Goal: Task Accomplishment & Management: Use online tool/utility

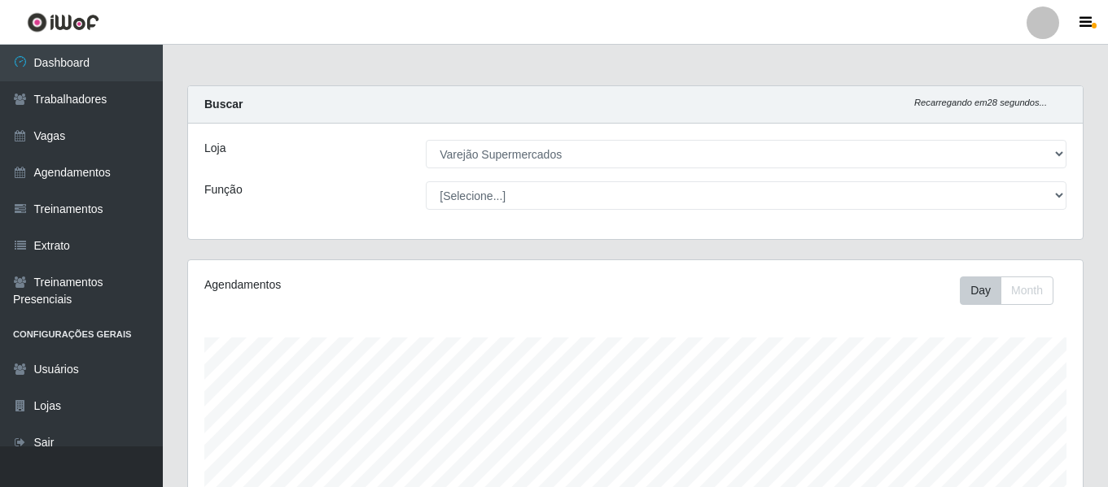
select select "237"
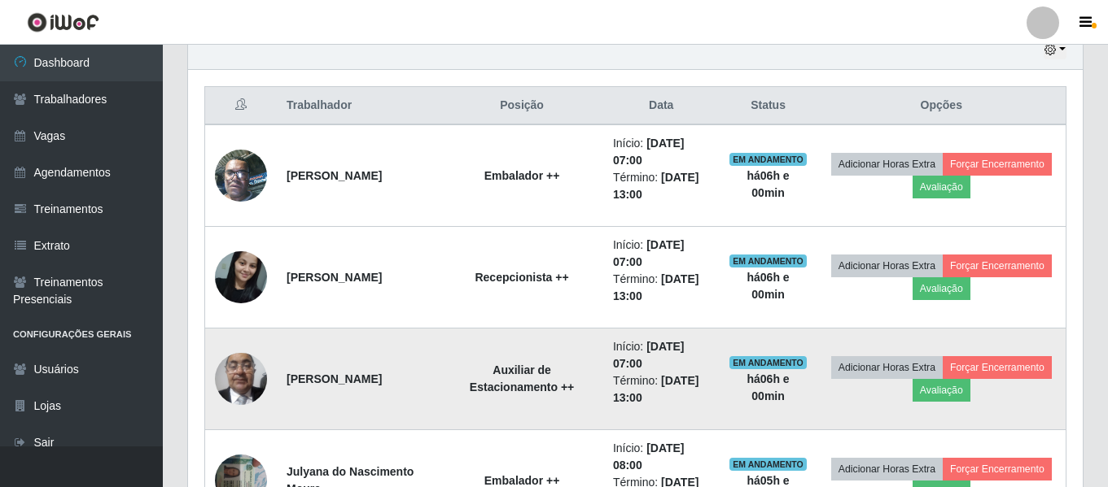
scroll to position [670, 0]
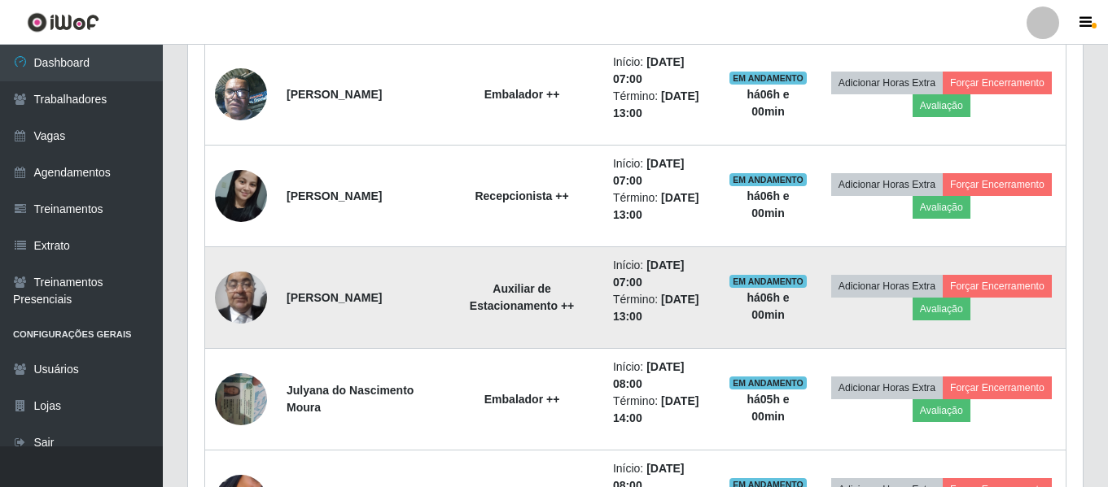
click at [1008, 286] on td "Adicionar Horas Extra Forçar Encerramento Avaliação" at bounding box center [941, 298] width 249 height 102
click at [970, 312] on button "Avaliação" at bounding box center [941, 309] width 58 height 23
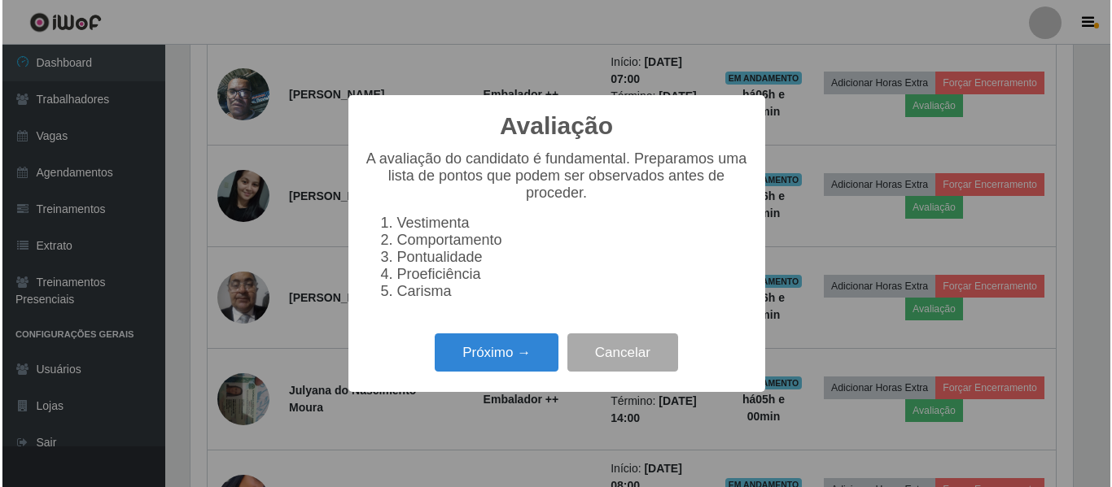
scroll to position [338, 886]
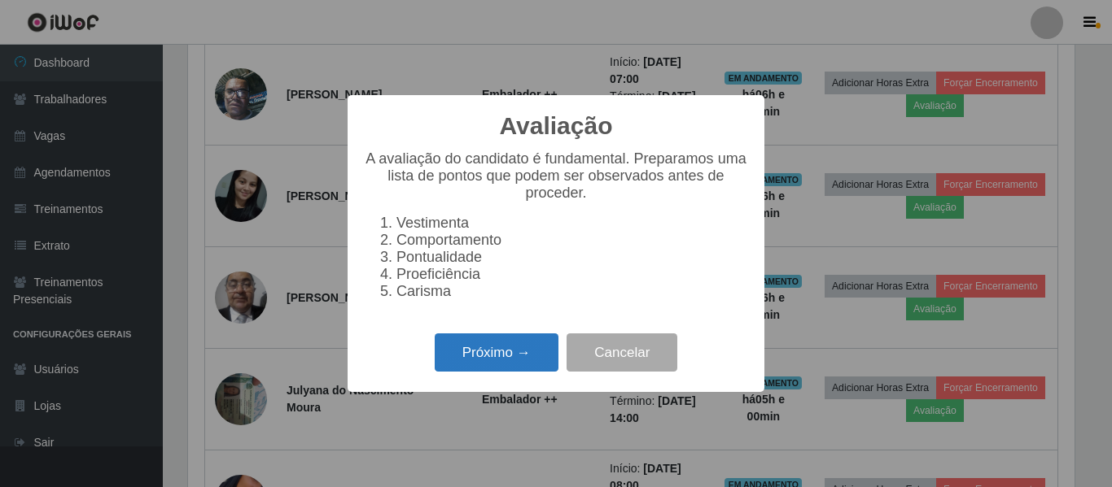
click at [459, 372] on button "Próximo →" at bounding box center [497, 353] width 124 height 38
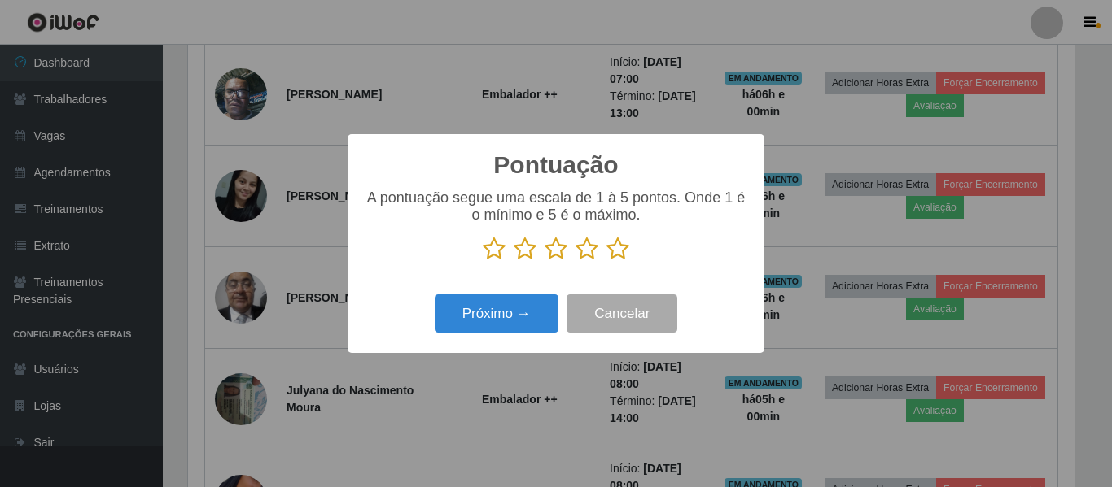
click at [579, 248] on icon at bounding box center [586, 249] width 23 height 24
click at [575, 261] on input "radio" at bounding box center [575, 261] width 0 height 0
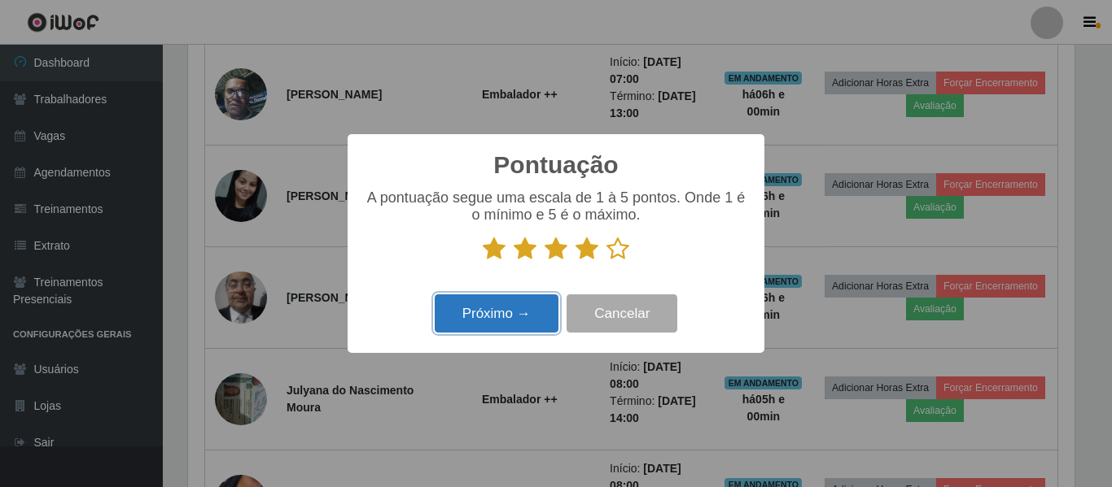
click at [501, 320] on button "Próximo →" at bounding box center [497, 314] width 124 height 38
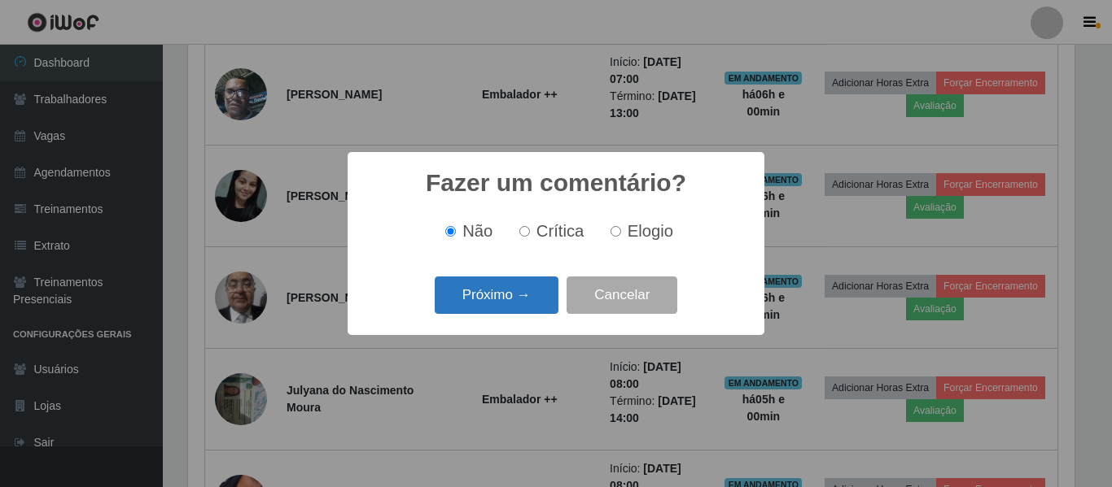
click at [501, 308] on button "Próximo →" at bounding box center [497, 296] width 124 height 38
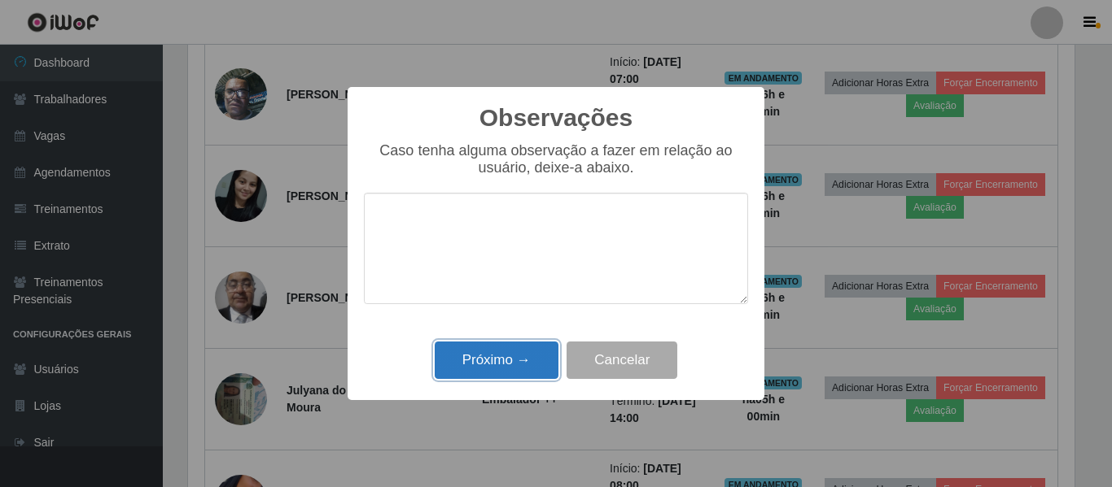
click at [496, 366] on button "Próximo →" at bounding box center [497, 361] width 124 height 38
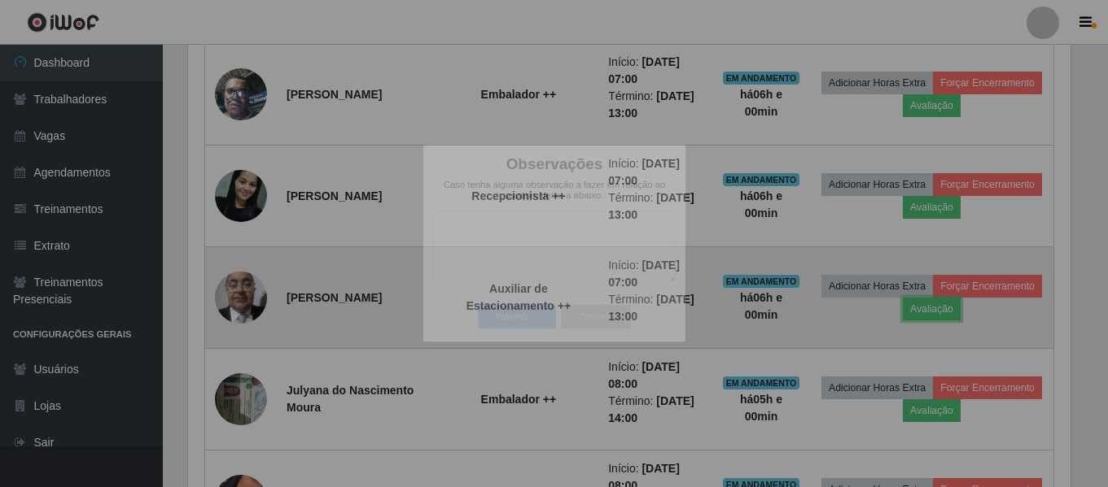
scroll to position [338, 894]
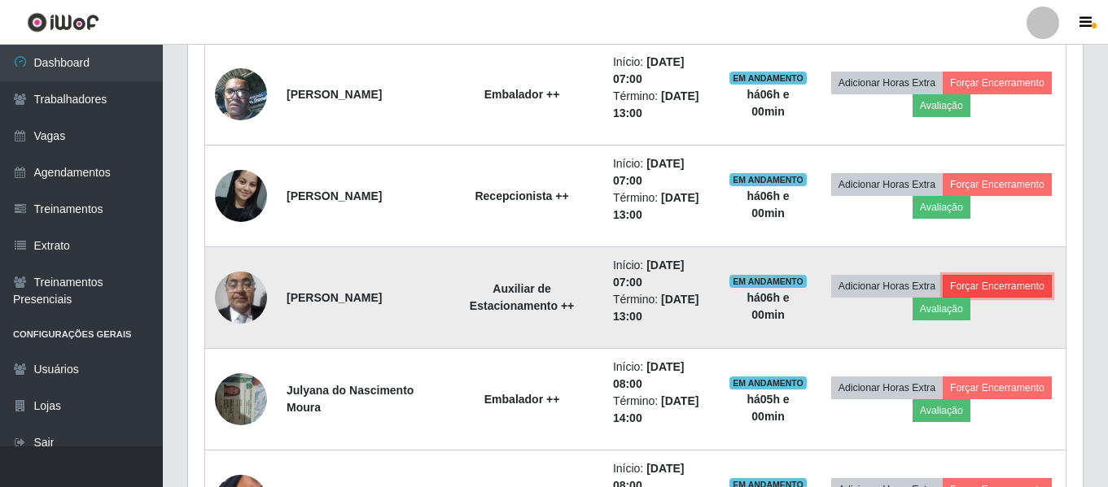
click at [942, 298] on button "Forçar Encerramento" at bounding box center [996, 286] width 109 height 23
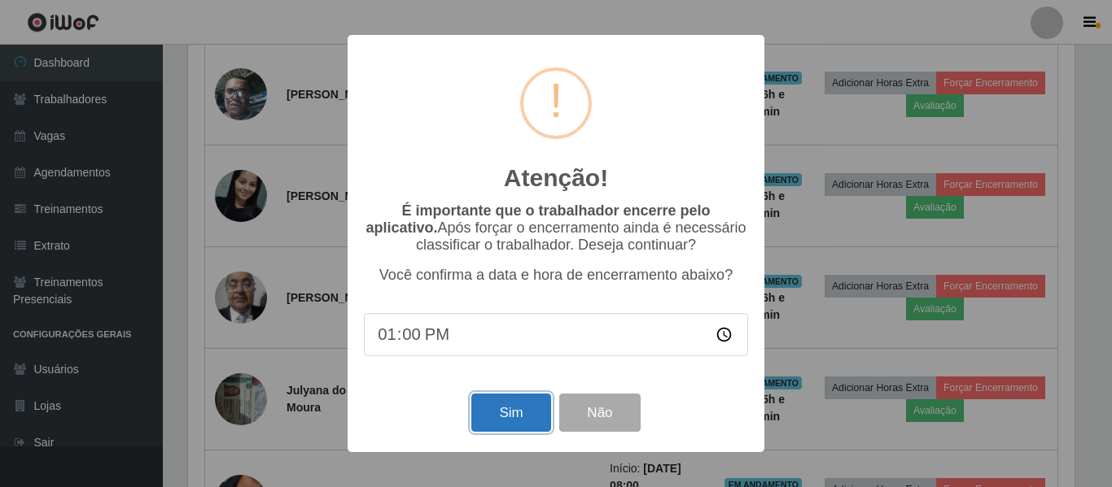
click at [514, 418] on button "Sim" at bounding box center [510, 413] width 79 height 38
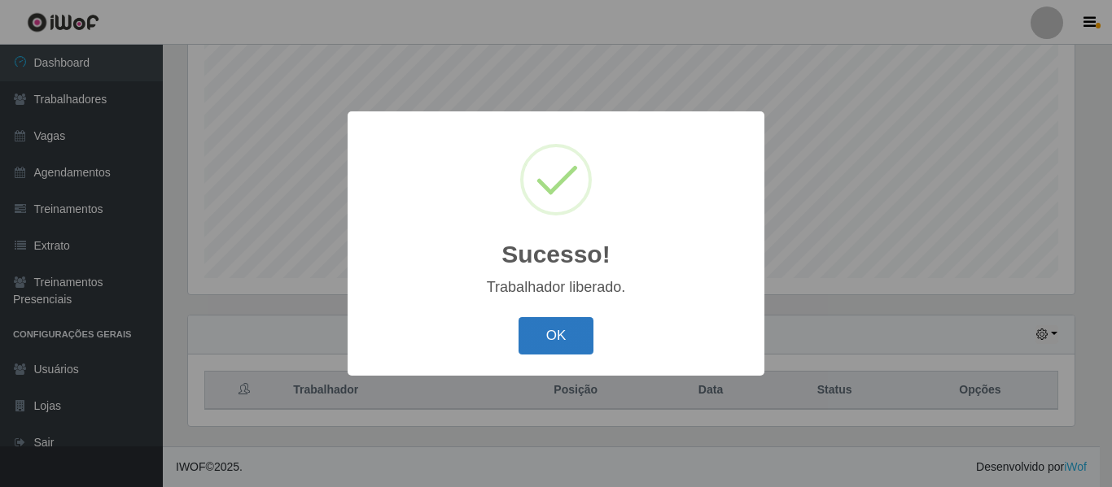
click at [557, 330] on button "OK" at bounding box center [556, 336] width 76 height 38
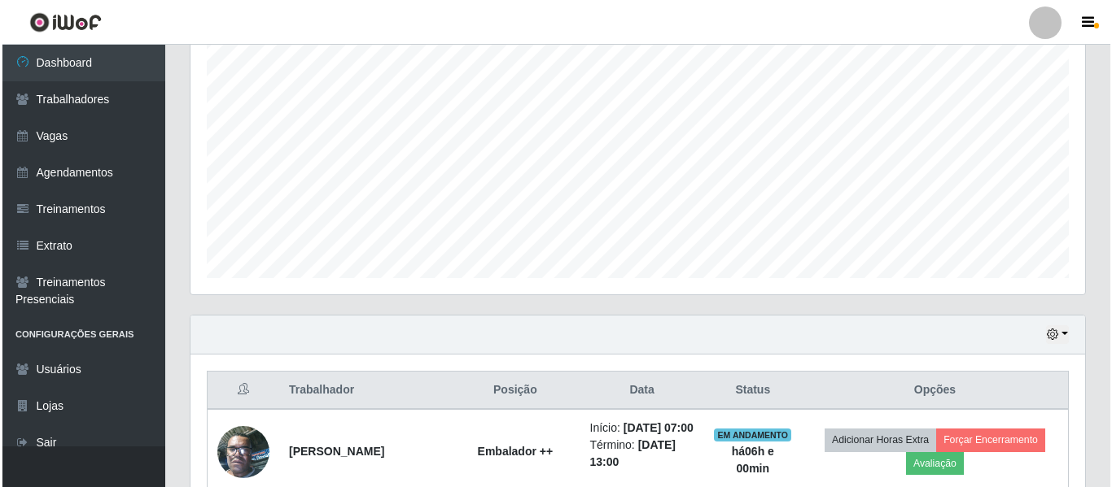
scroll to position [710, 0]
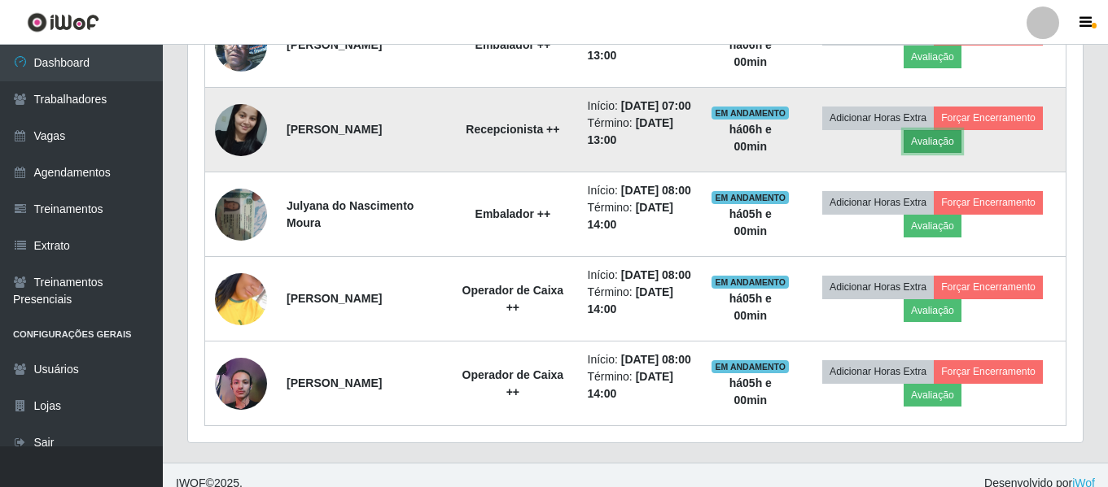
click at [954, 153] on button "Avaliação" at bounding box center [932, 141] width 58 height 23
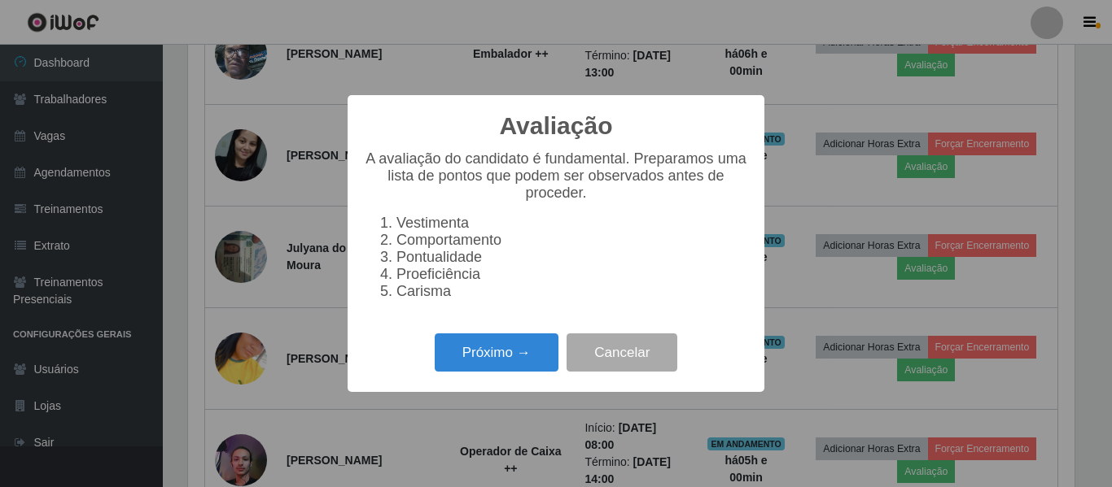
scroll to position [338, 886]
click at [526, 369] on button "Próximo →" at bounding box center [497, 353] width 124 height 38
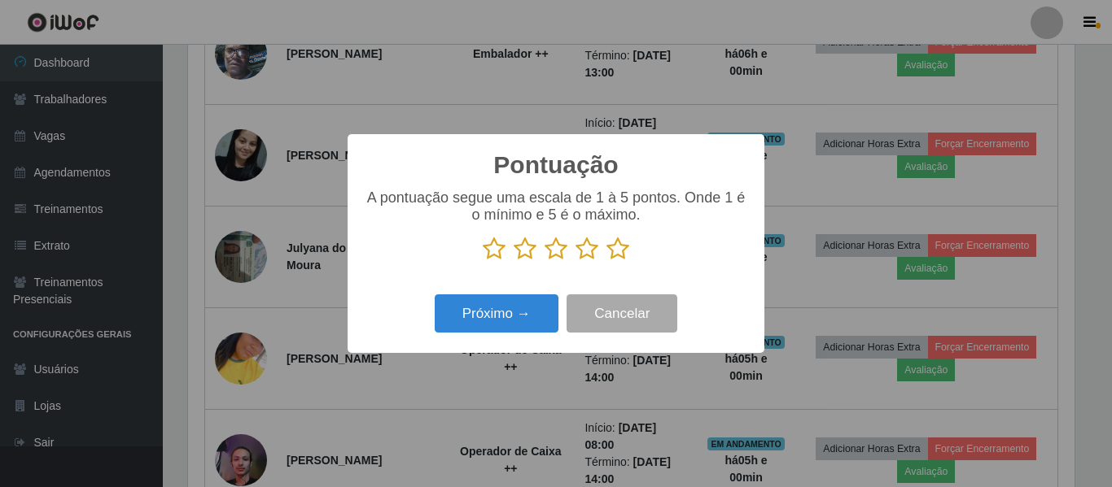
click at [626, 252] on icon at bounding box center [617, 249] width 23 height 24
click at [606, 261] on input "radio" at bounding box center [606, 261] width 0 height 0
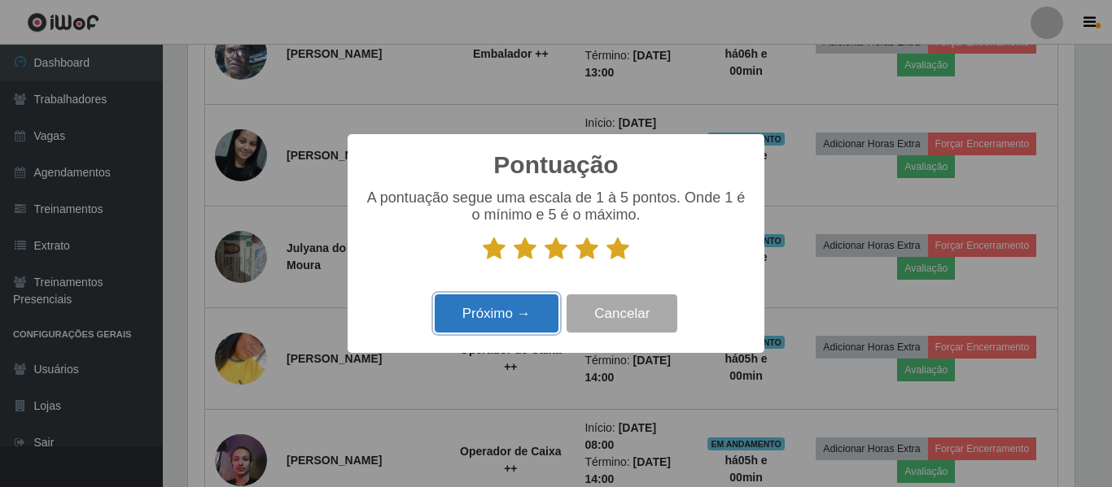
click at [516, 304] on button "Próximo →" at bounding box center [497, 314] width 124 height 38
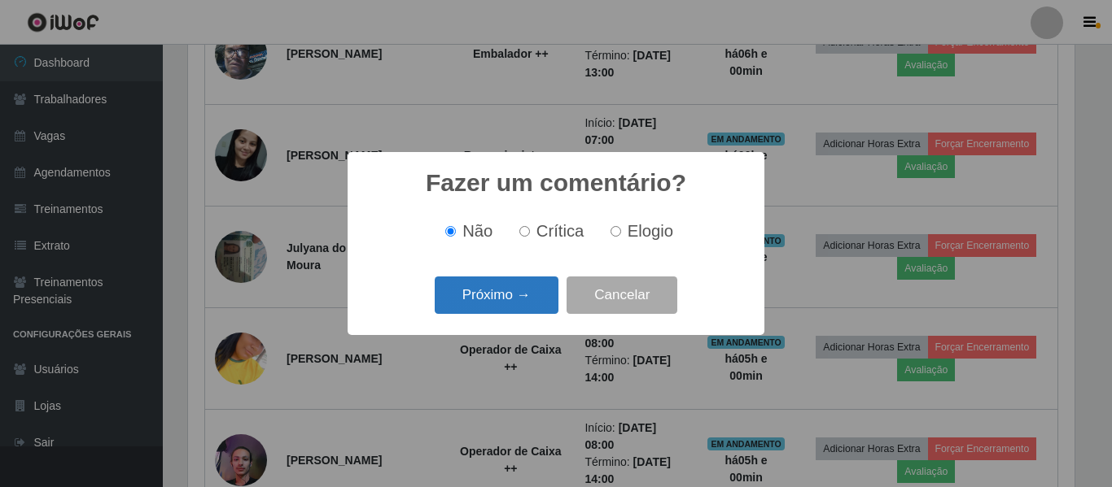
click at [520, 289] on button "Próximo →" at bounding box center [497, 296] width 124 height 38
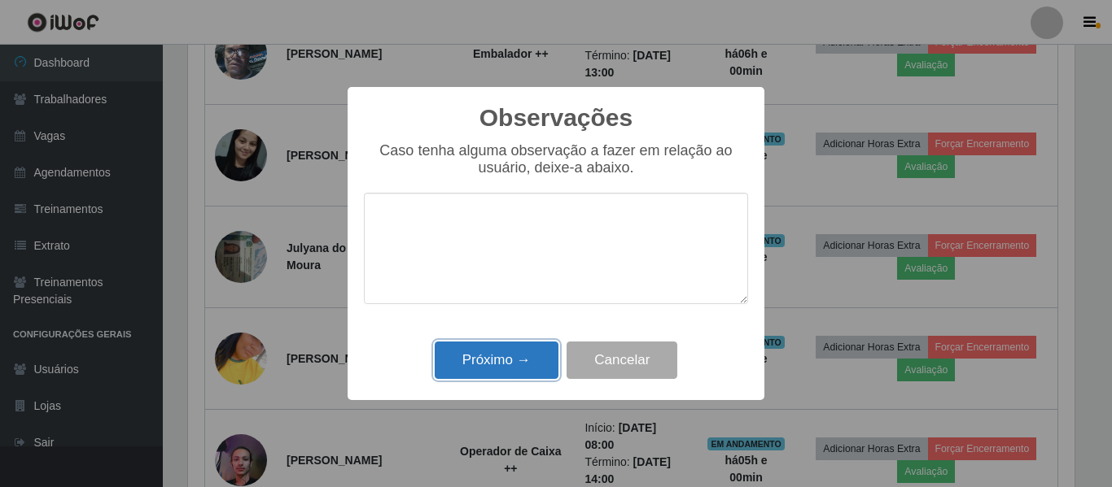
click at [495, 363] on button "Próximo →" at bounding box center [497, 361] width 124 height 38
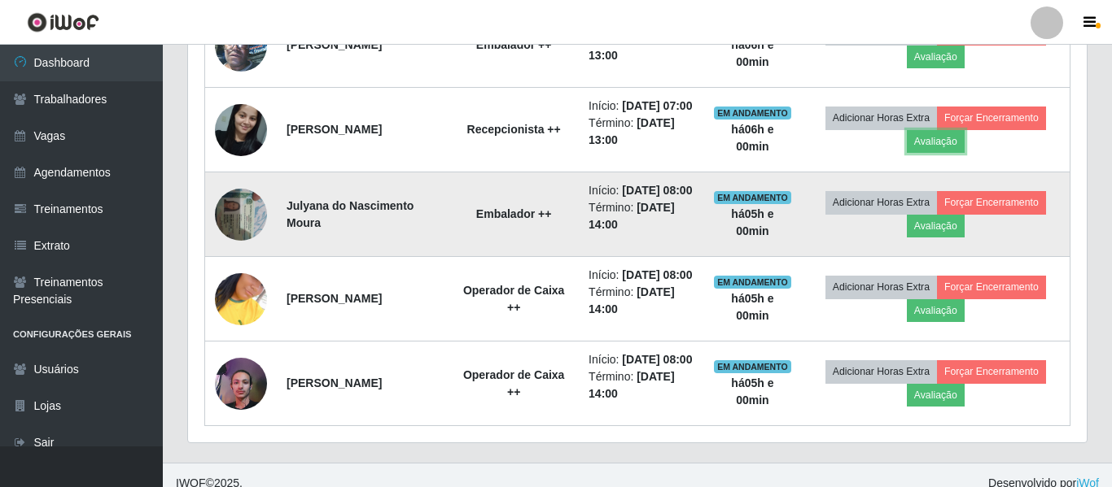
scroll to position [338, 894]
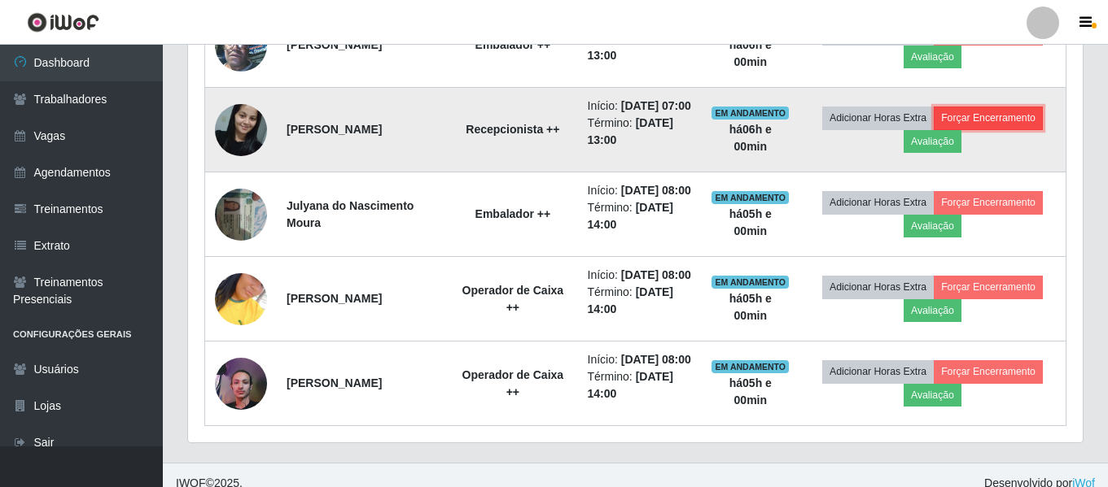
click at [988, 129] on button "Forçar Encerramento" at bounding box center [987, 118] width 109 height 23
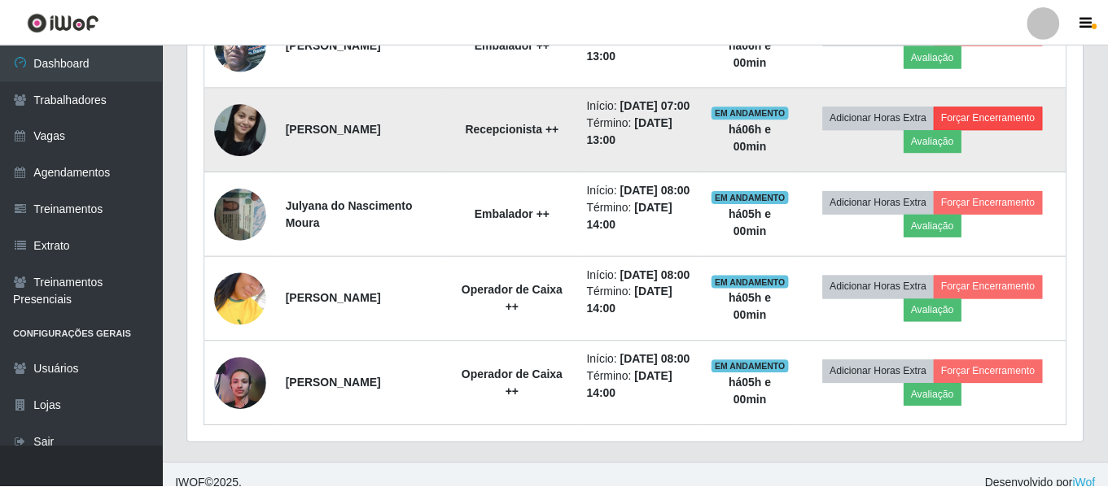
scroll to position [338, 886]
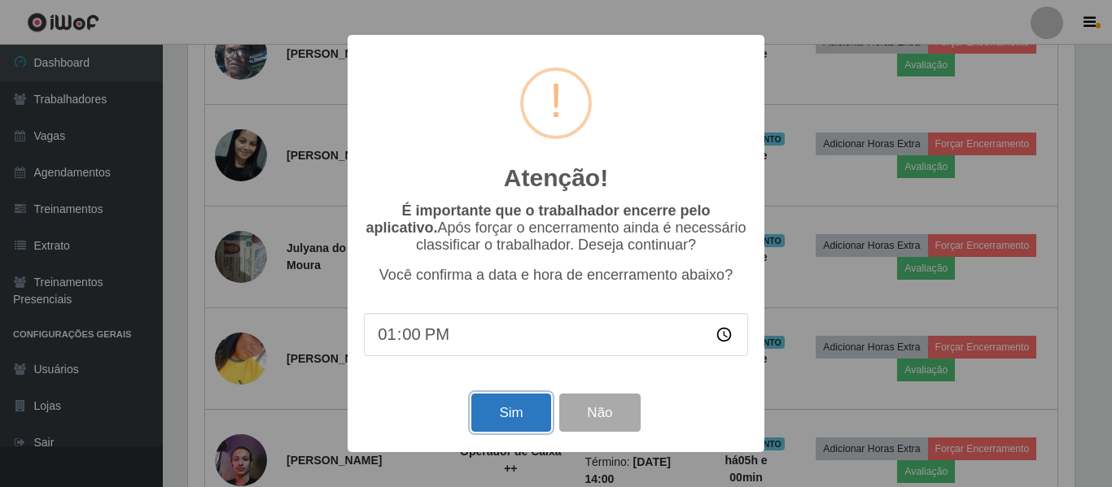
click at [495, 417] on button "Sim" at bounding box center [510, 413] width 79 height 38
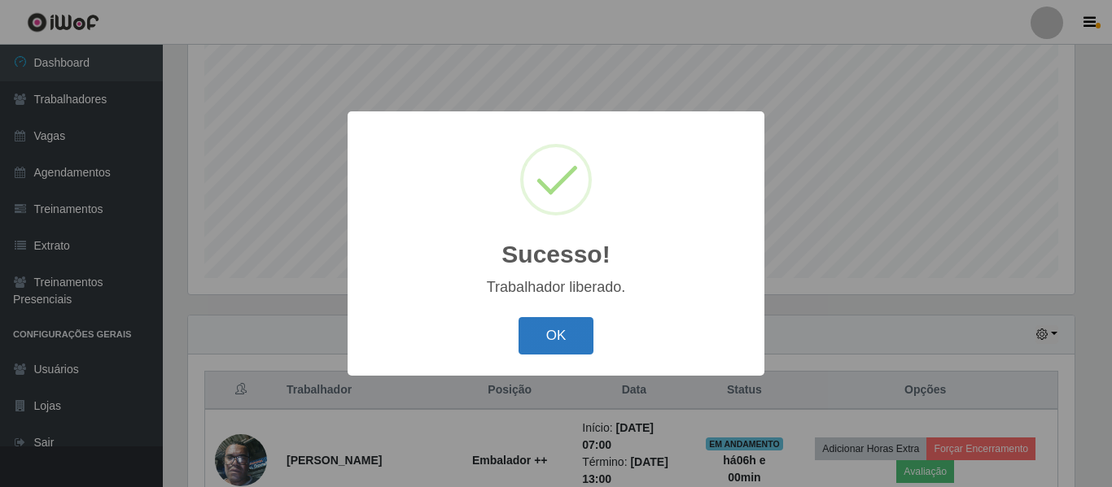
click at [545, 320] on button "OK" at bounding box center [556, 336] width 76 height 38
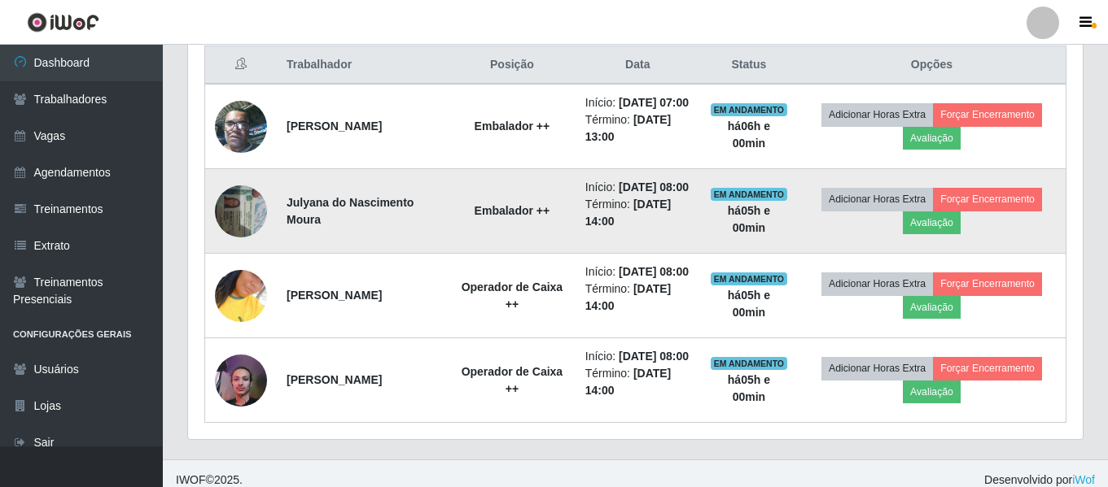
scroll to position [0, 0]
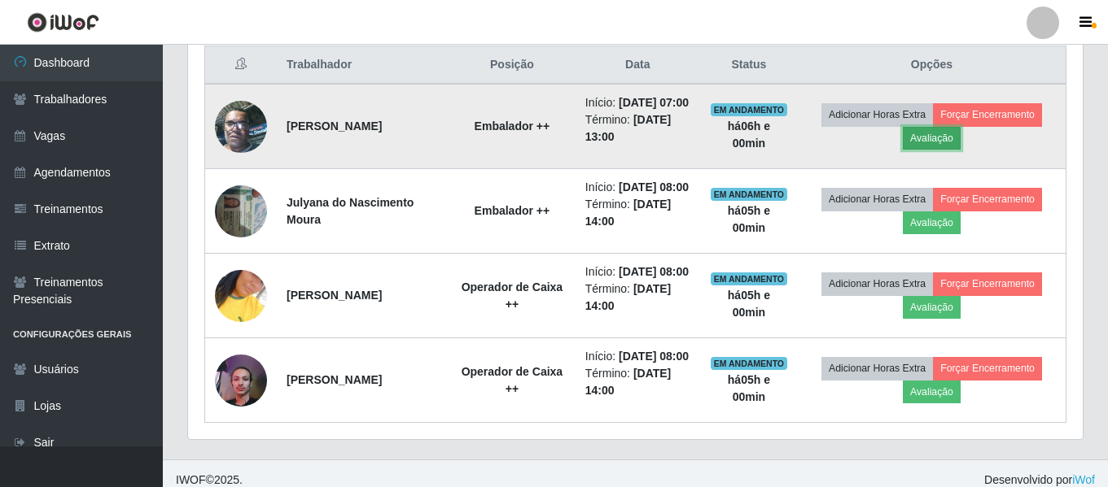
click at [931, 146] on button "Avaliação" at bounding box center [931, 138] width 58 height 23
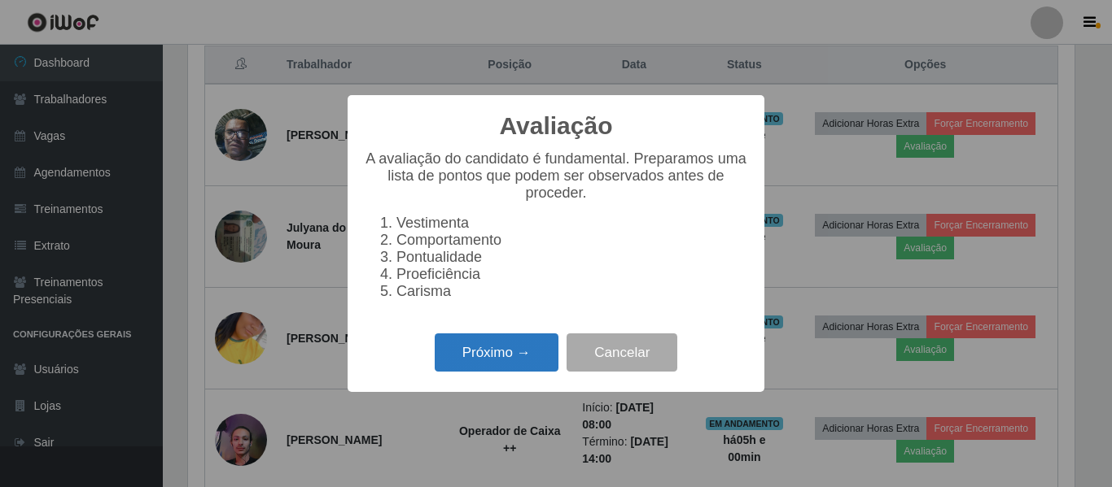
click at [519, 363] on button "Próximo →" at bounding box center [497, 353] width 124 height 38
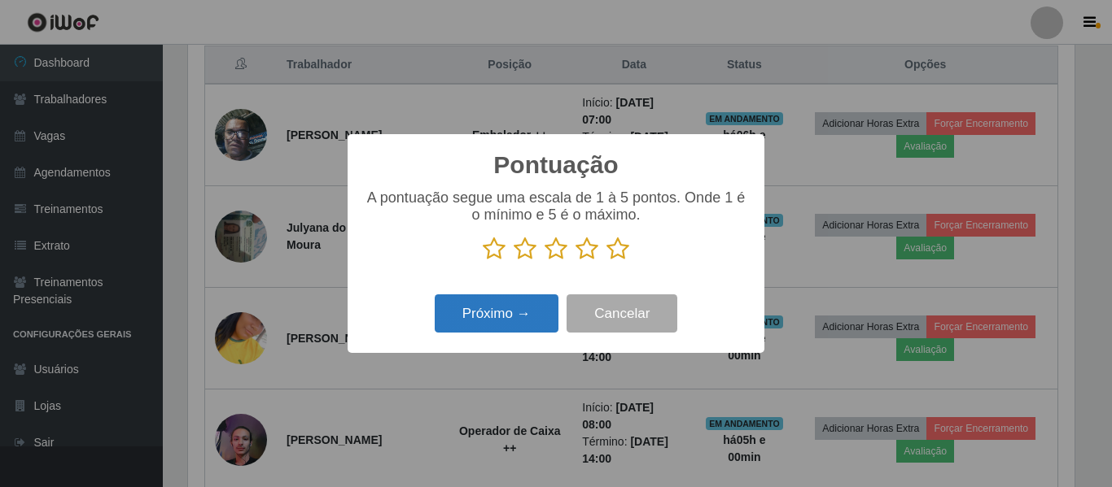
click at [522, 308] on button "Próximo →" at bounding box center [497, 314] width 124 height 38
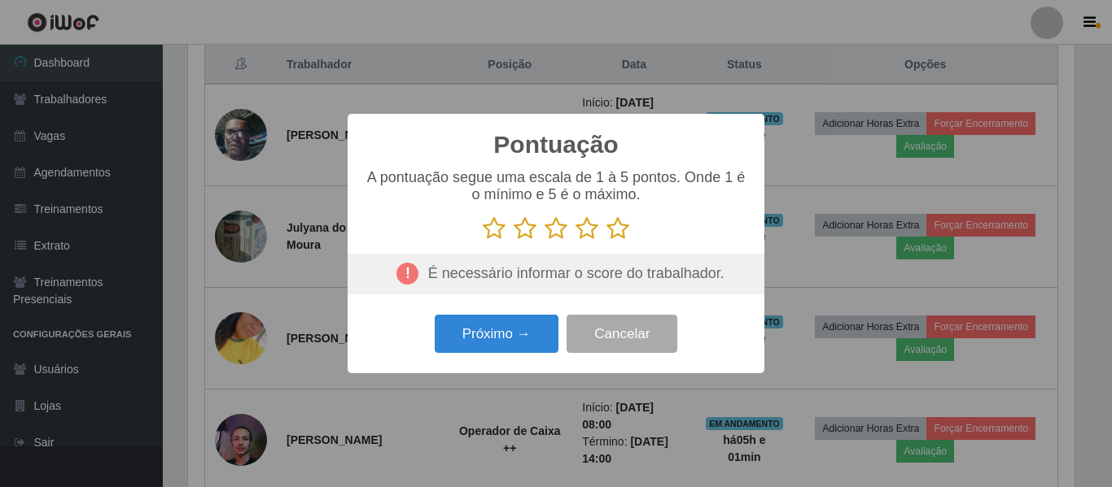
click at [578, 225] on icon at bounding box center [586, 228] width 23 height 24
click at [575, 241] on input "radio" at bounding box center [575, 241] width 0 height 0
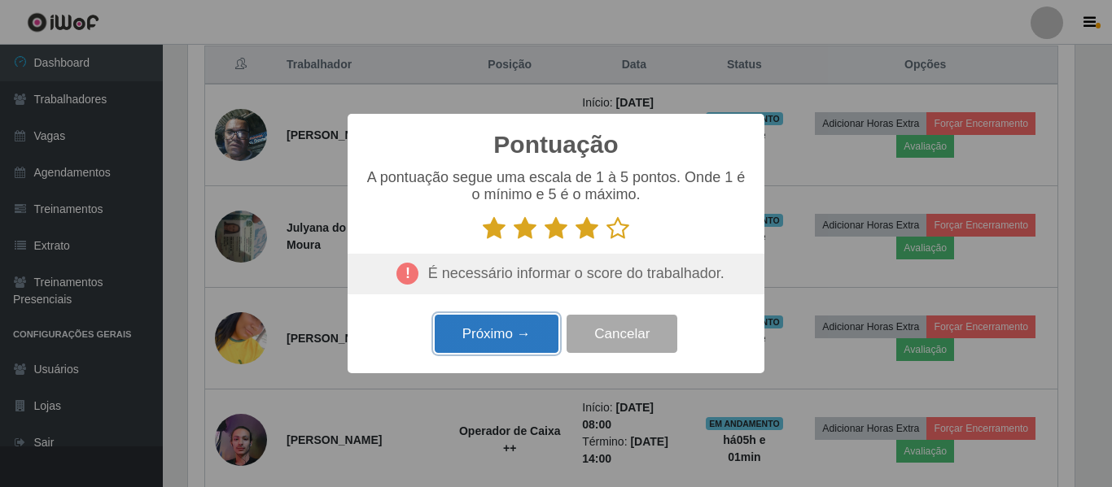
click at [495, 317] on button "Próximo →" at bounding box center [497, 334] width 124 height 38
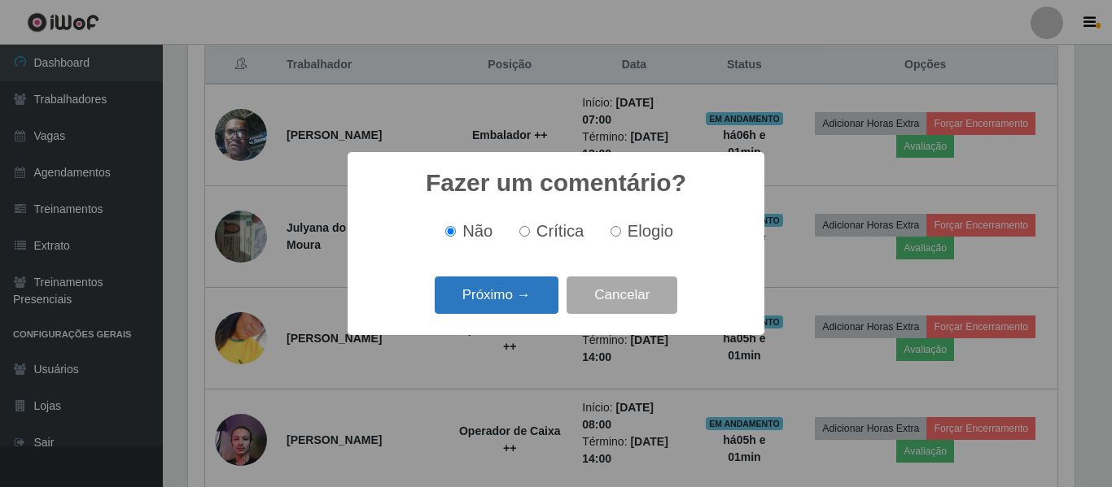
click at [490, 297] on button "Próximo →" at bounding box center [497, 296] width 124 height 38
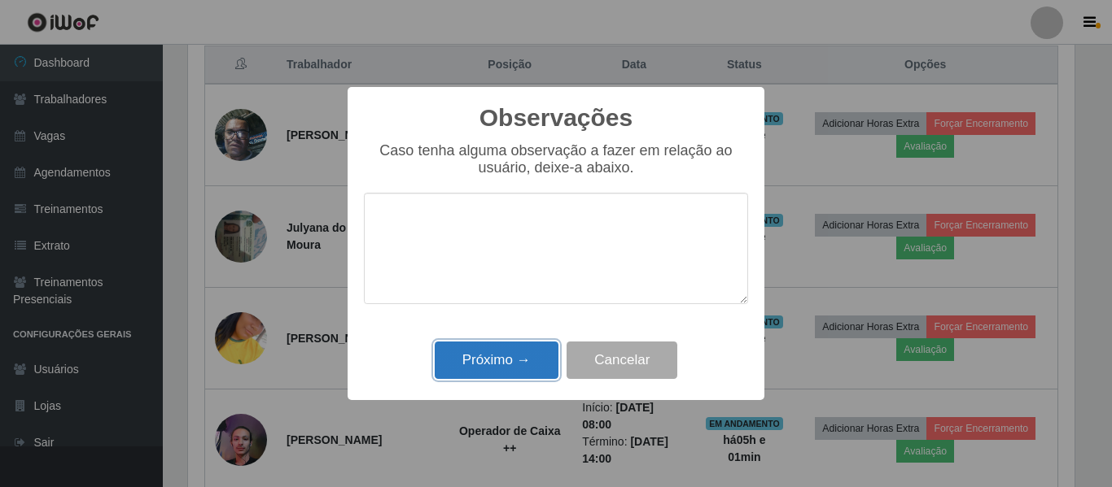
click at [475, 352] on button "Próximo →" at bounding box center [497, 361] width 124 height 38
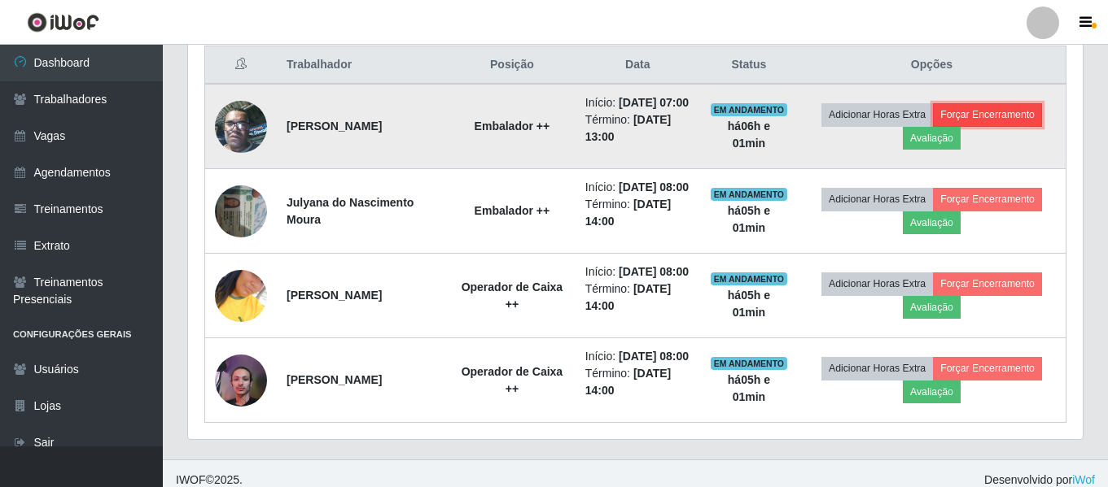
click at [976, 126] on button "Forçar Encerramento" at bounding box center [987, 114] width 109 height 23
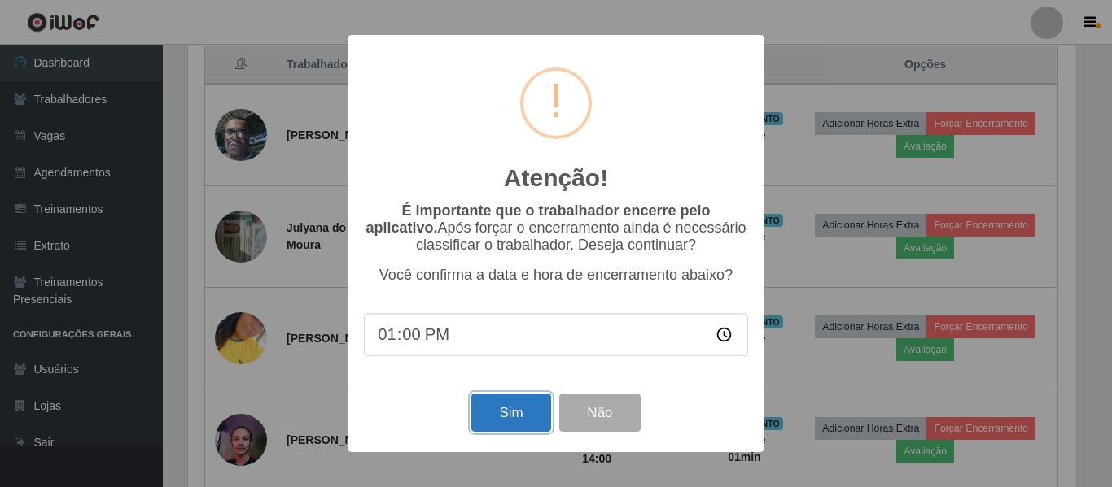
click at [502, 428] on button "Sim" at bounding box center [510, 413] width 79 height 38
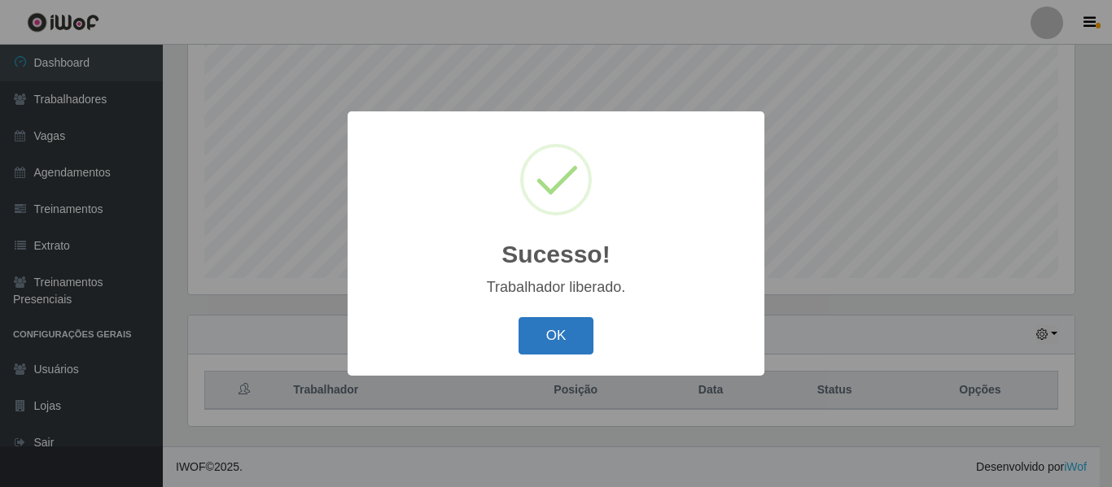
click at [544, 346] on button "OK" at bounding box center [556, 336] width 76 height 38
